Goal: Find specific page/section: Find specific page/section

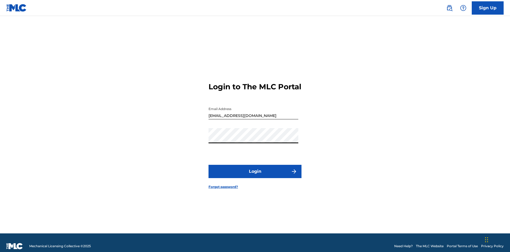
click at [255, 169] on button "Login" at bounding box center [254, 171] width 93 height 13
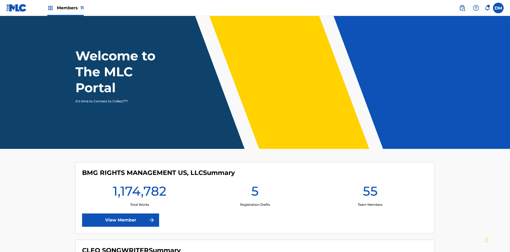
click at [65, 8] on span "Members 11" at bounding box center [70, 8] width 27 height 6
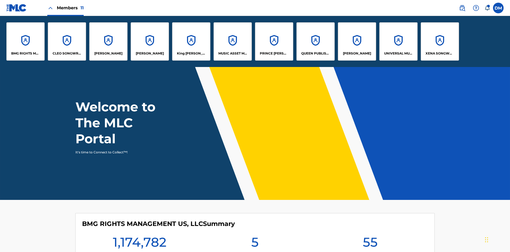
click at [398, 53] on p "UNIVERSAL MUSIC PUB GROUP" at bounding box center [398, 53] width 29 height 5
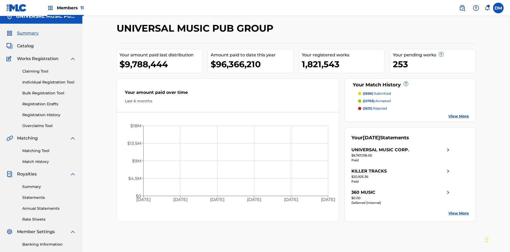
click at [27, 35] on span "Summary" at bounding box center [28, 33] width 22 height 6
click at [368, 91] on span "(2686)" at bounding box center [368, 93] width 10 height 4
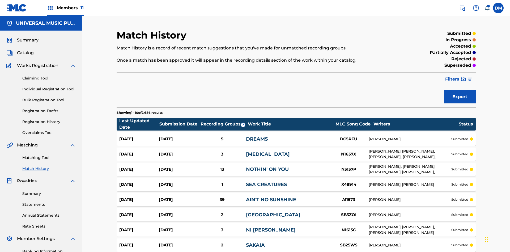
click at [456, 76] on span "Filters ( 2 )" at bounding box center [455, 79] width 21 height 6
click at [27, 37] on span "Summary" at bounding box center [28, 40] width 22 height 6
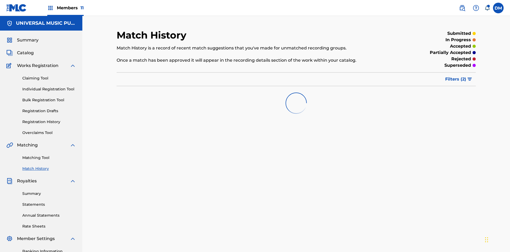
click at [456, 76] on span "Filters ( 2 )" at bounding box center [455, 79] width 21 height 6
click at [27, 37] on span "Summary" at bounding box center [28, 40] width 22 height 6
click at [456, 76] on span "Filters ( 2 )" at bounding box center [455, 79] width 21 height 6
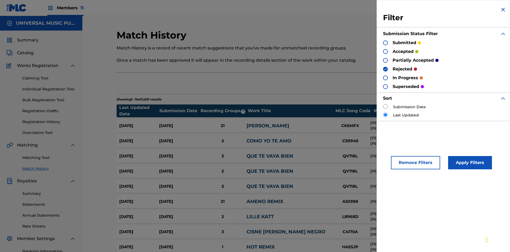
click at [503, 10] on img at bounding box center [503, 9] width 6 height 6
click at [27, 37] on span "Summary" at bounding box center [28, 40] width 22 height 6
click at [25, 50] on span "Catalog" at bounding box center [25, 53] width 17 height 6
